Goal: Transaction & Acquisition: Subscribe to service/newsletter

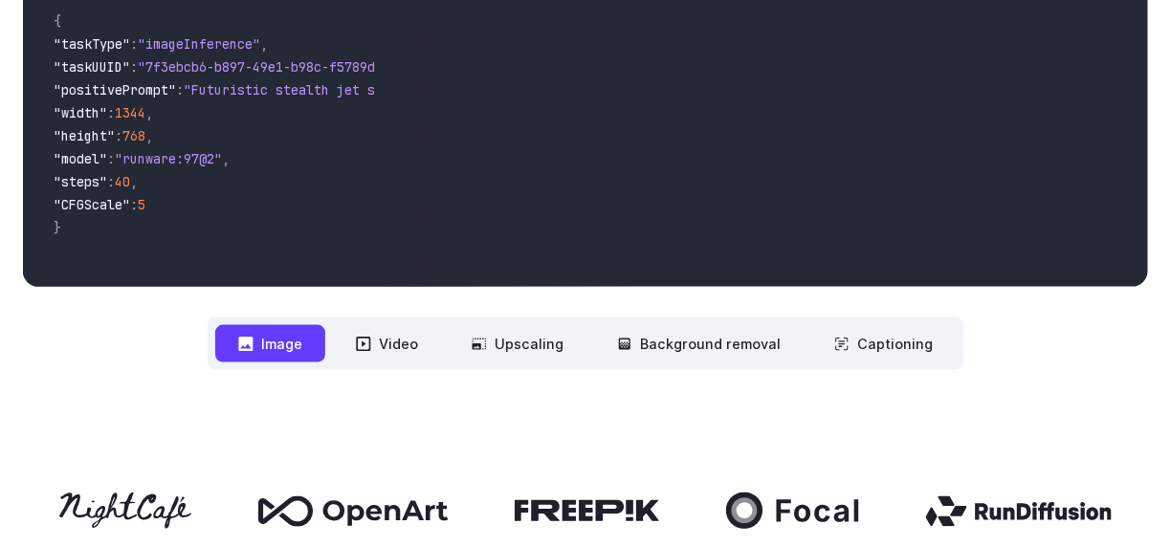
scroll to position [574, 0]
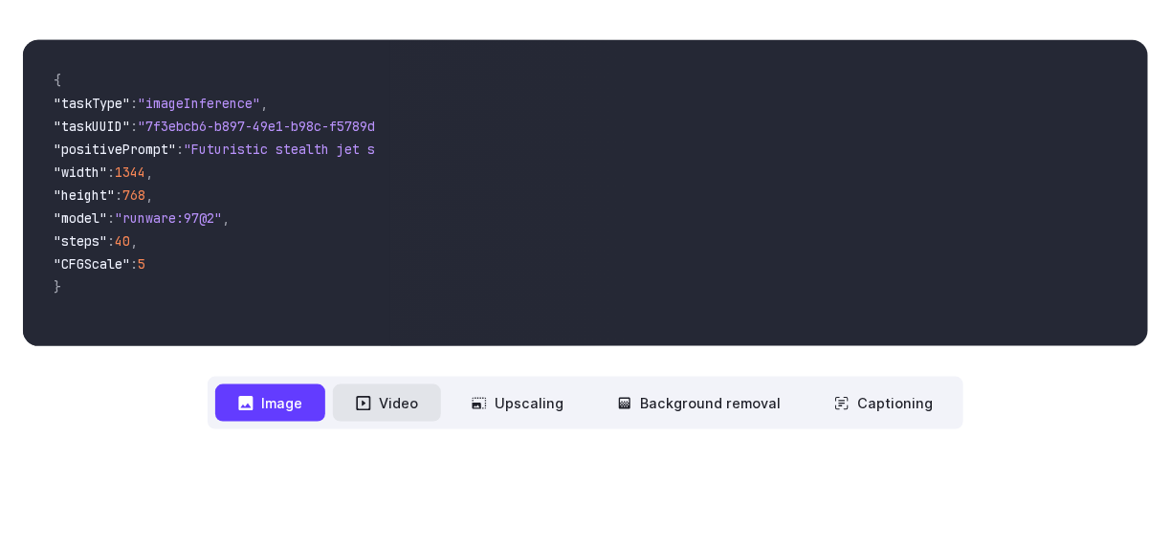
click at [402, 391] on button "Video" at bounding box center [387, 403] width 108 height 37
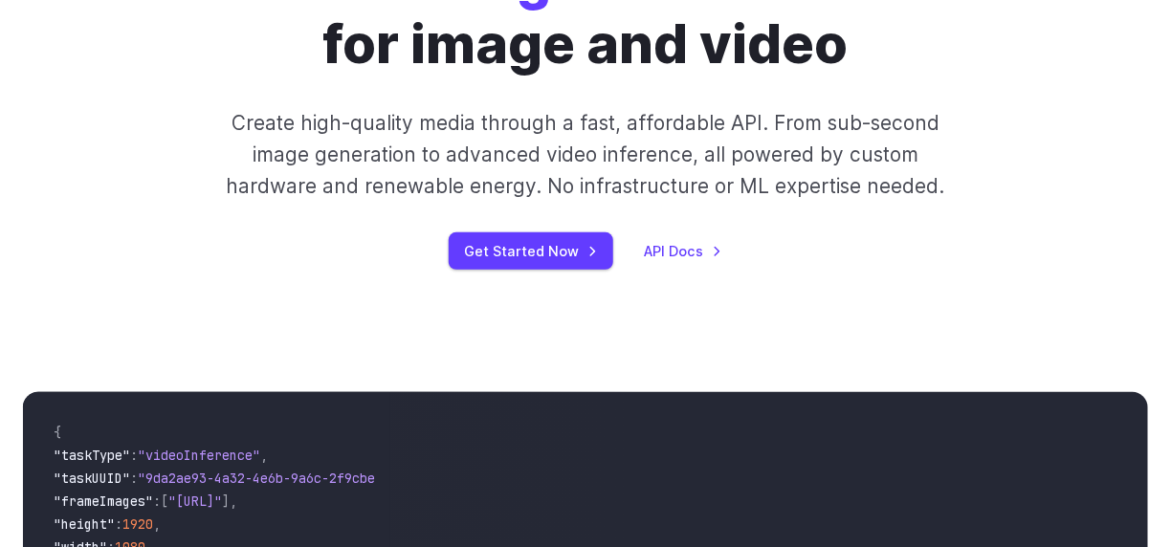
scroll to position [0, 0]
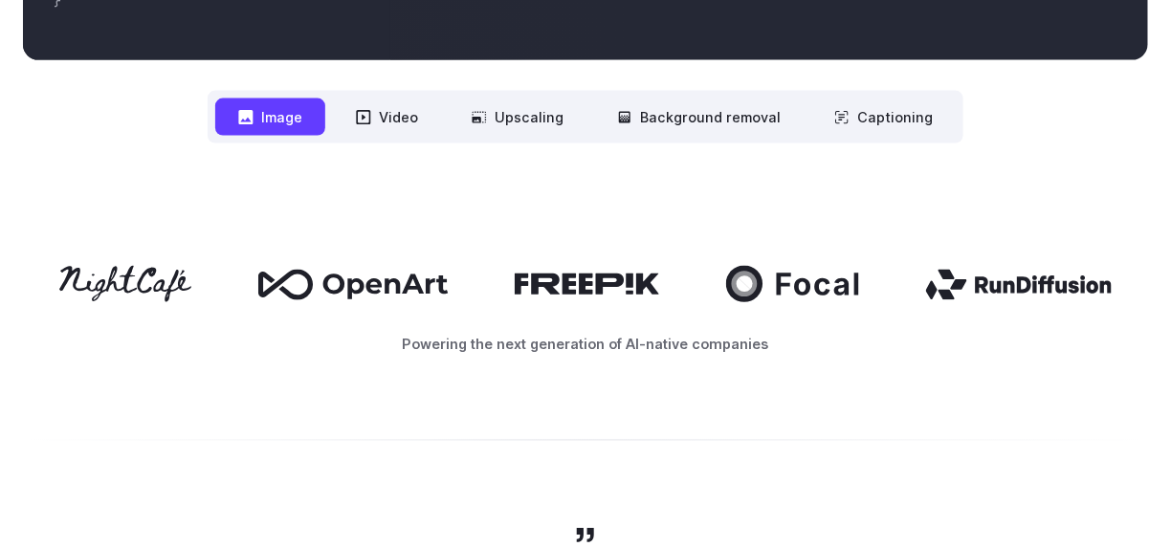
scroll to position [861, 0]
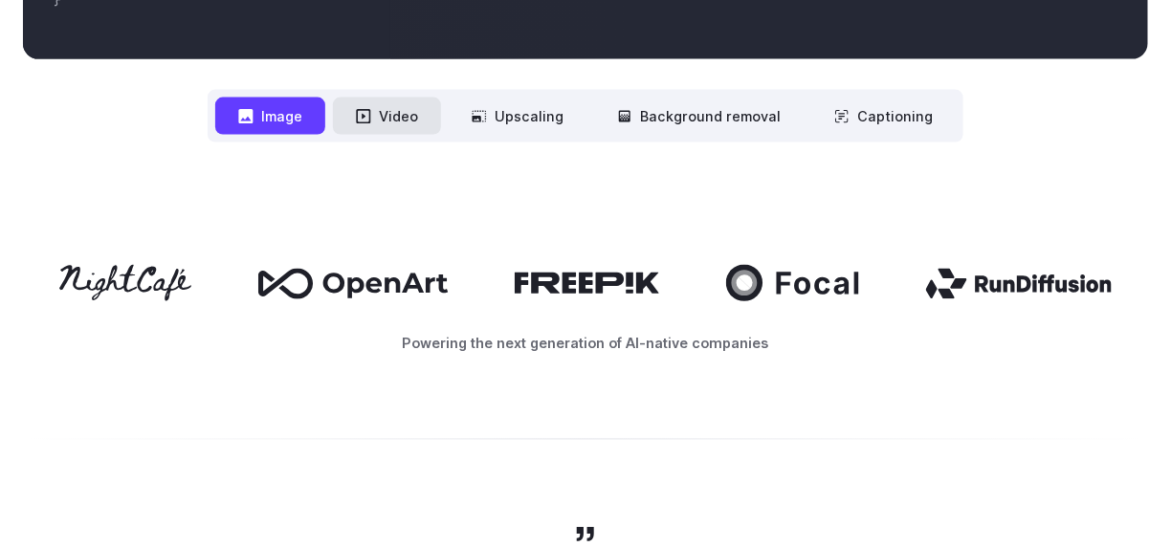
click at [353, 119] on button "Video" at bounding box center [387, 116] width 108 height 37
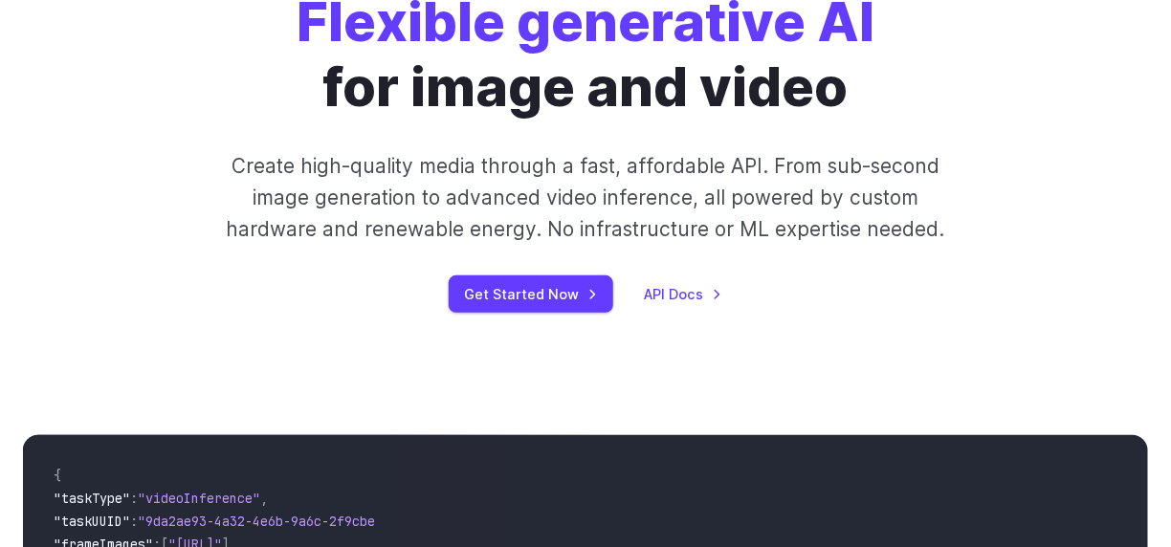
scroll to position [191, 0]
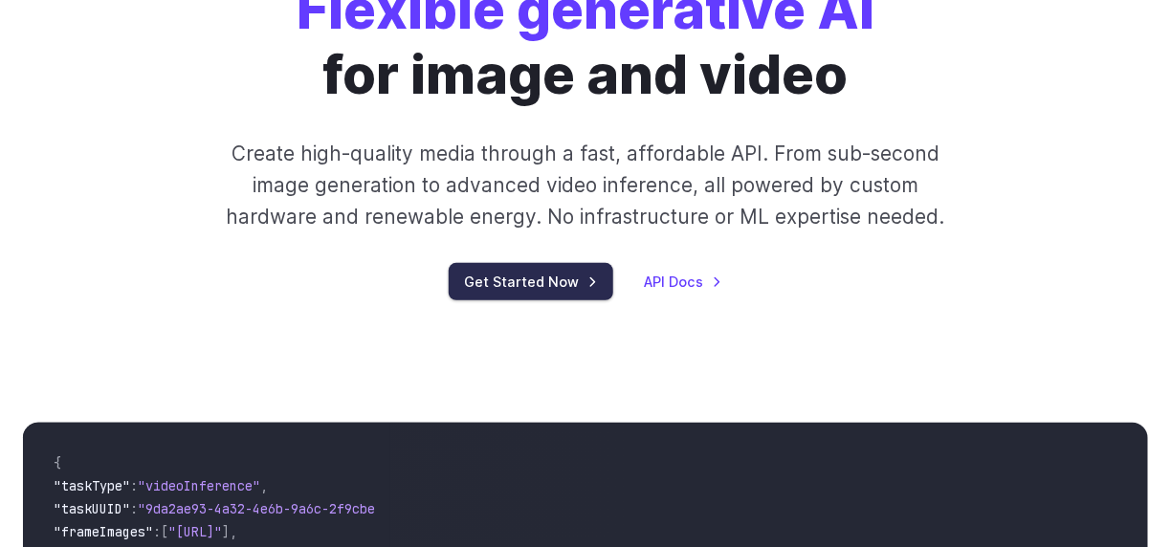
click at [536, 275] on link "Get Started Now" at bounding box center [531, 281] width 165 height 37
